Goal: Task Accomplishment & Management: Manage account settings

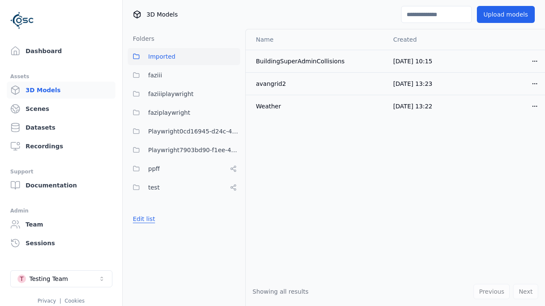
click at [142, 219] on button "Edit list" at bounding box center [144, 218] width 32 height 15
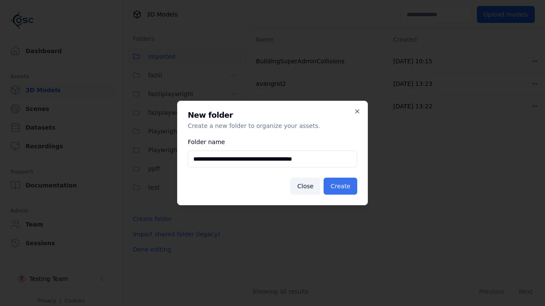
type input "**********"
click at [342, 186] on button "Create" at bounding box center [340, 186] width 34 height 17
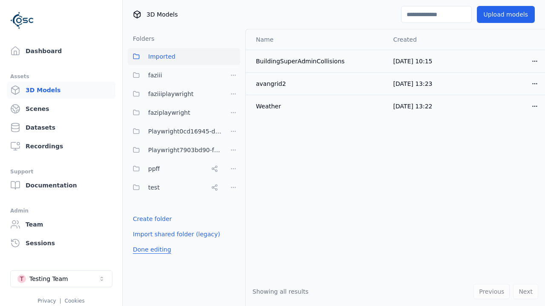
click at [149, 257] on button "Done editing" at bounding box center [152, 249] width 48 height 15
click at [142, 242] on button "Done editing" at bounding box center [152, 249] width 48 height 15
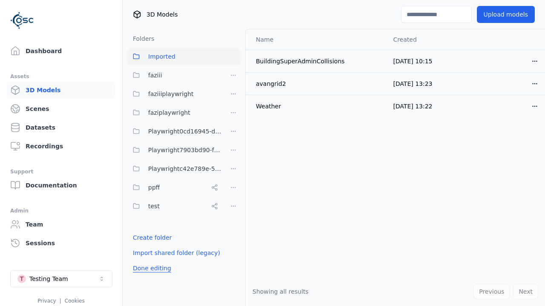
click at [233, 169] on html "Support Dashboard Assets 3D Models Scenes Datasets Recordings Support Documenta…" at bounding box center [272, 153] width 545 height 306
click at [233, 214] on div "Rename" at bounding box center [236, 214] width 57 height 14
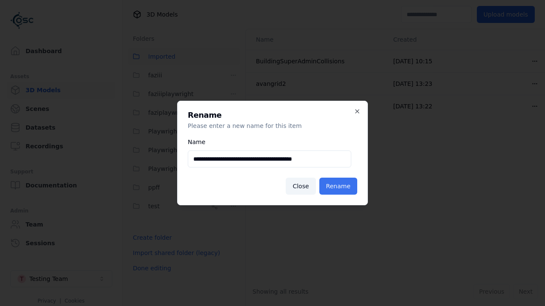
click at [269, 159] on input "**********" at bounding box center [269, 159] width 163 height 17
type input "**********"
click at [339, 186] on button "Rename" at bounding box center [338, 186] width 38 height 17
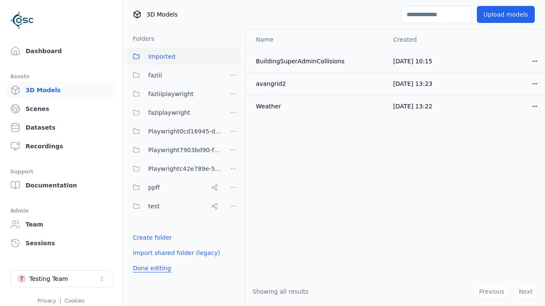
click at [149, 268] on button "Done editing" at bounding box center [152, 268] width 48 height 15
click at [142, 261] on button "Done editing" at bounding box center [152, 268] width 48 height 15
click at [233, 169] on html "Support Dashboard Assets 3D Models Scenes Datasets Recordings Support Documenta…" at bounding box center [272, 153] width 545 height 306
click at [233, 227] on div "Delete" at bounding box center [236, 227] width 57 height 14
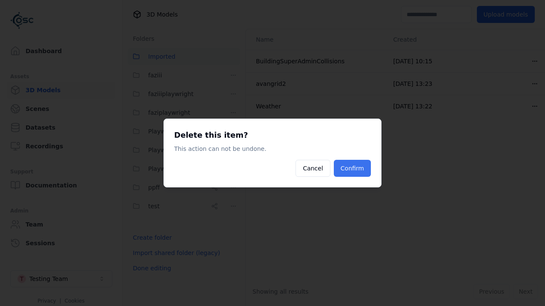
click at [353, 168] on button "Confirm" at bounding box center [352, 168] width 37 height 17
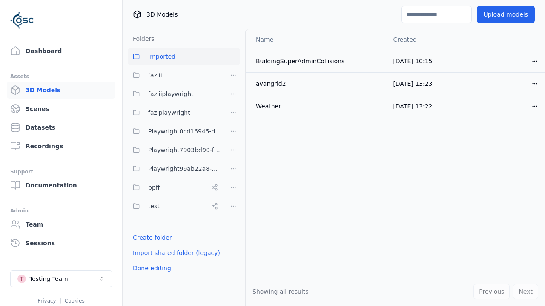
click at [149, 268] on button "Done editing" at bounding box center [152, 268] width 48 height 15
